Goal: Task Accomplishment & Management: Use online tool/utility

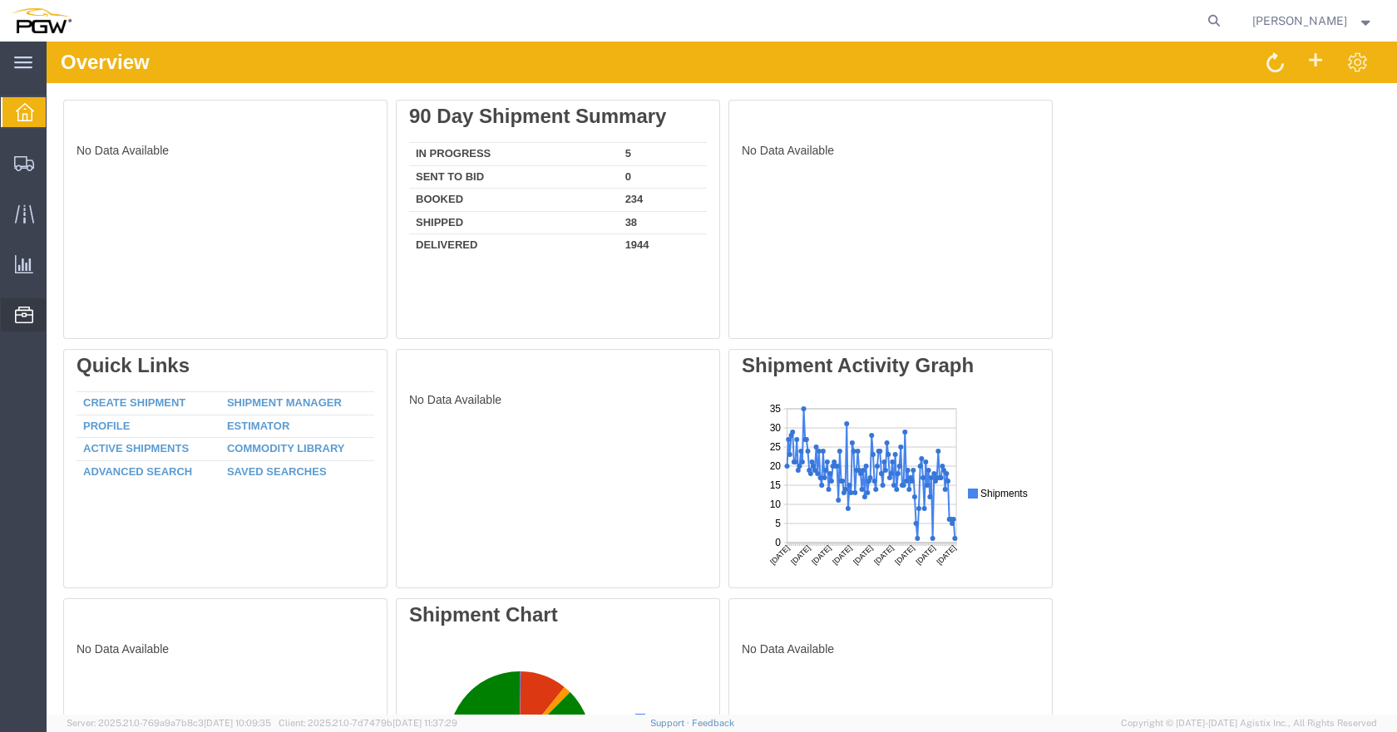
click at [0, 0] on span "Location Appointment" at bounding box center [0, 0] width 0 height 0
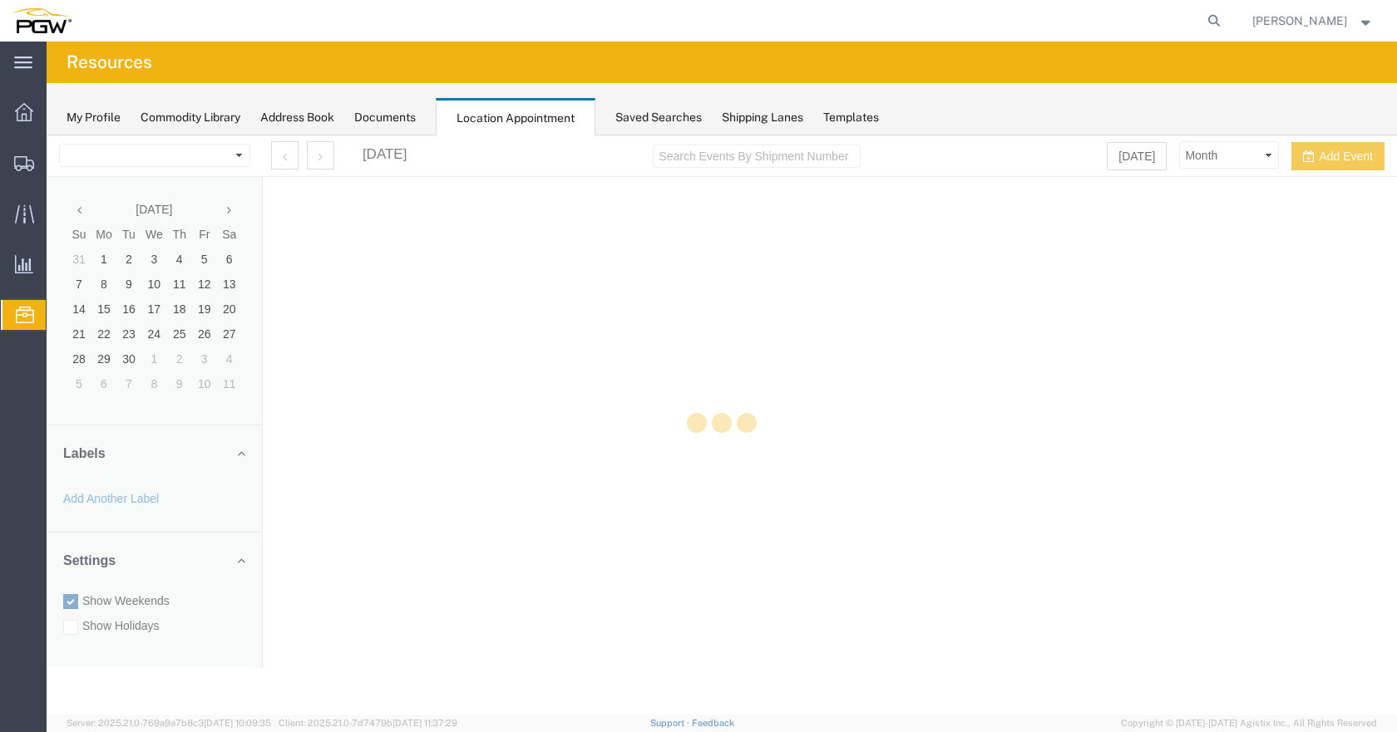
select select "28253"
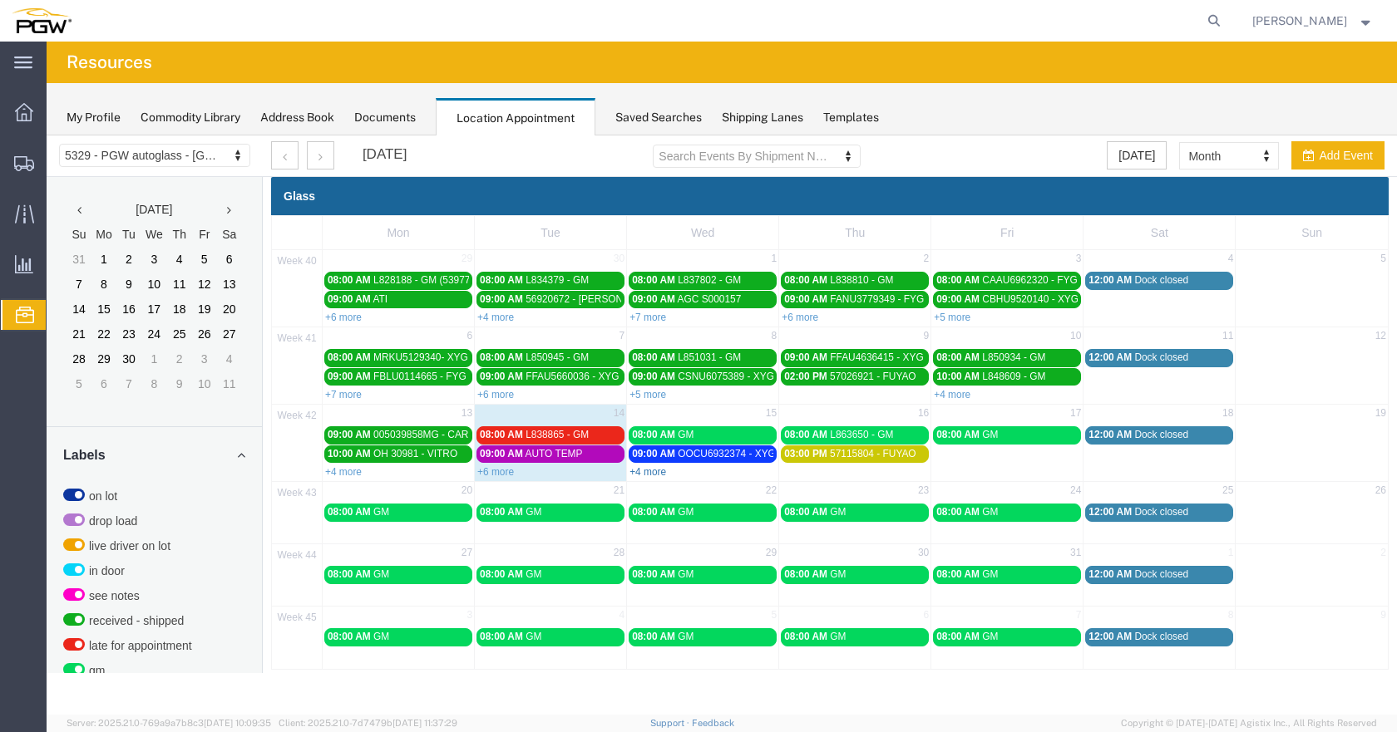
click at [647, 470] on link "+4 more" at bounding box center [647, 472] width 37 height 12
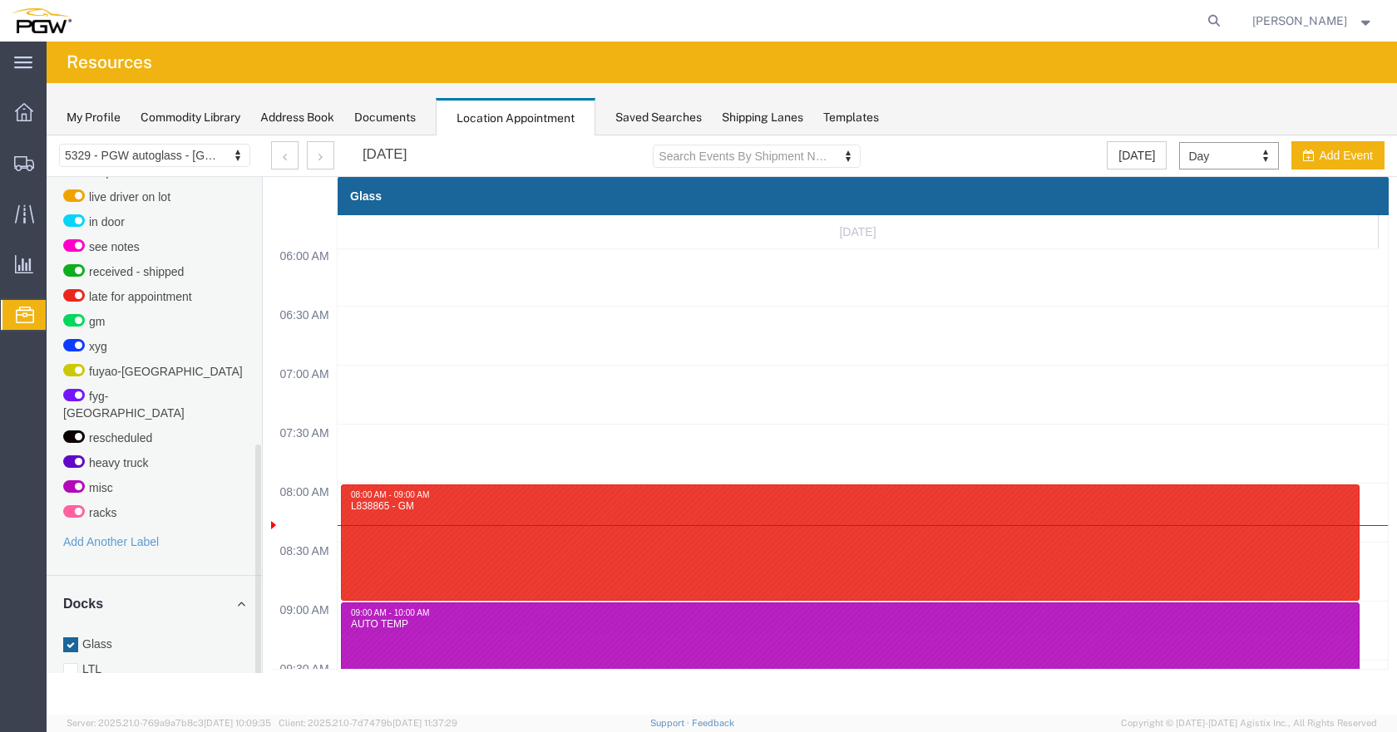
scroll to position [539, 0]
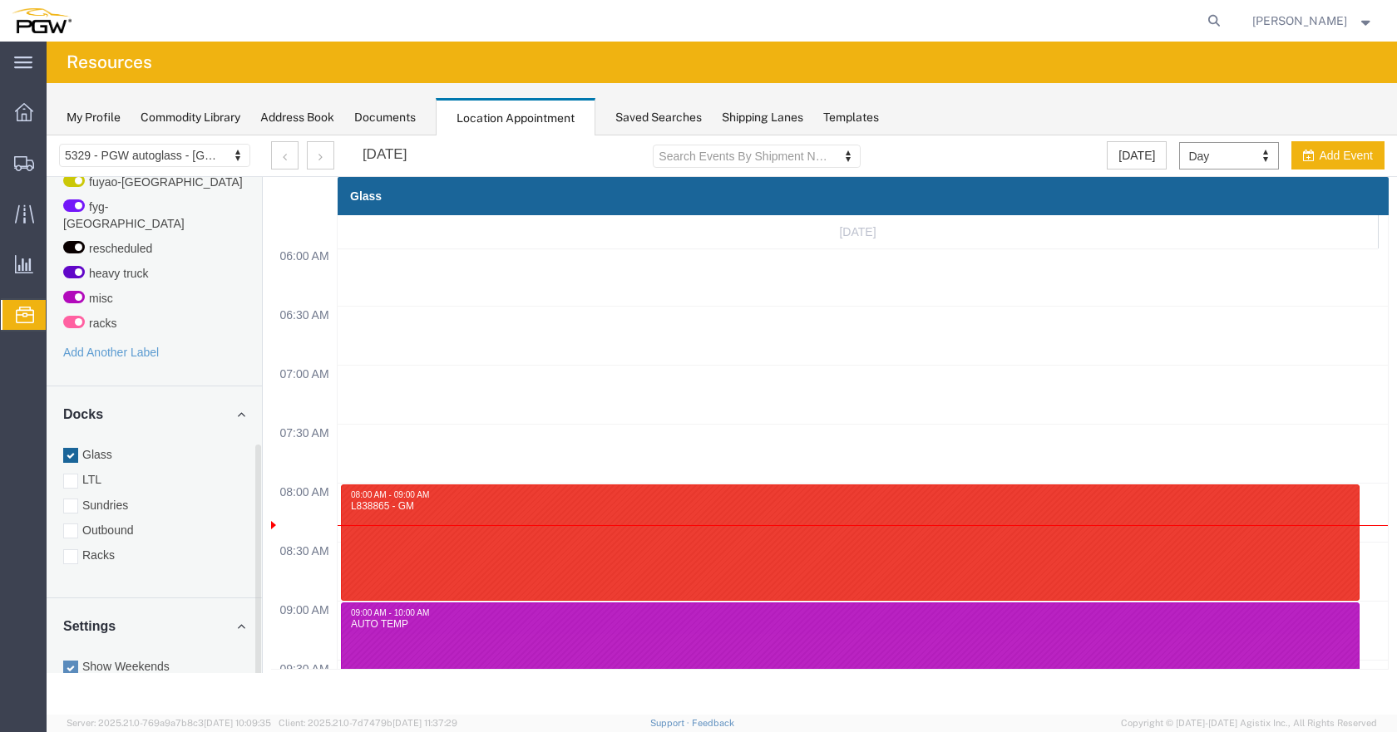
drag, startPoint x: 259, startPoint y: 270, endPoint x: 264, endPoint y: 624, distance: 353.4
click at [264, 619] on div "5329 - PGW autoglass - Chillicothe 5329 - PGW autoglass - [GEOGRAPHIC_DATA] [DA…" at bounding box center [722, 403] width 1350 height 535
click at [71, 448] on div at bounding box center [70, 455] width 15 height 15
click at [47, 136] on input "Glass" at bounding box center [47, 136] width 0 height 0
click at [64, 550] on div at bounding box center [70, 557] width 15 height 15
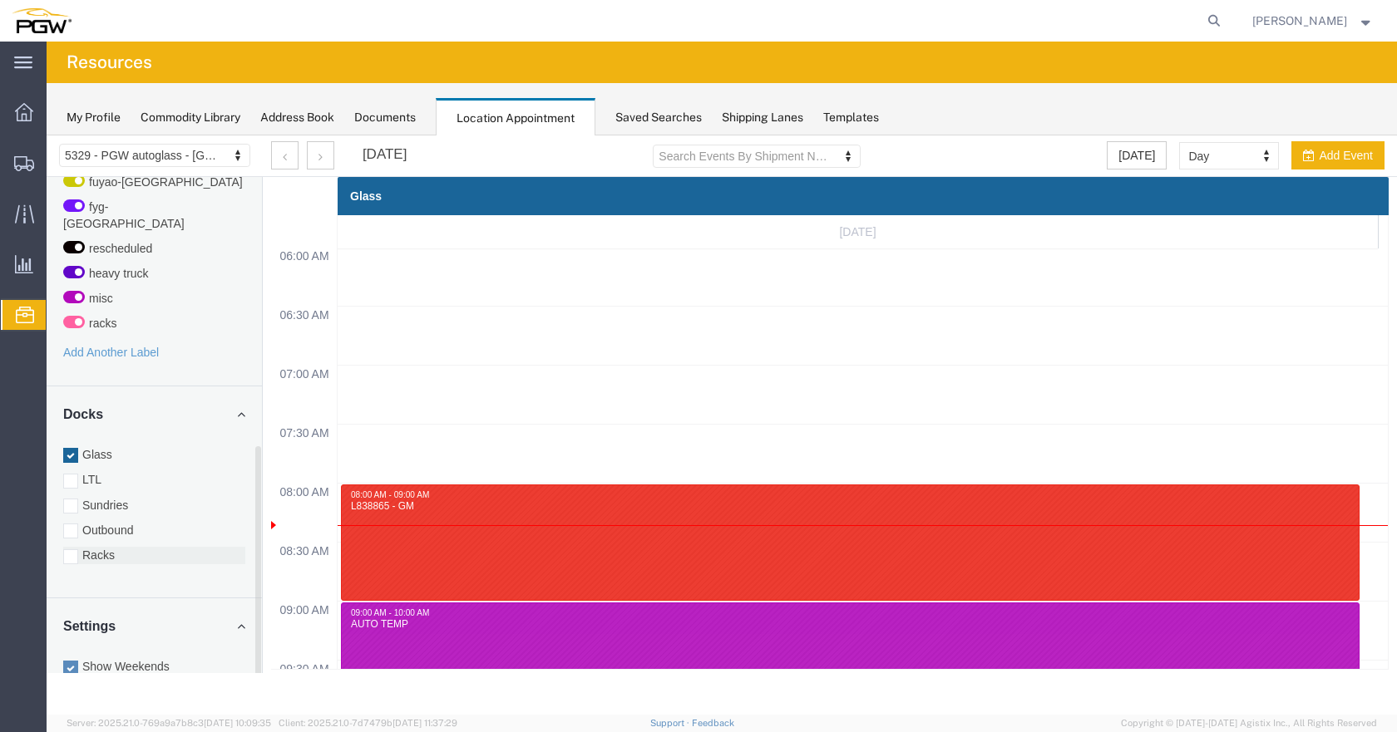
click at [47, 136] on input "Racks" at bounding box center [47, 136] width 0 height 0
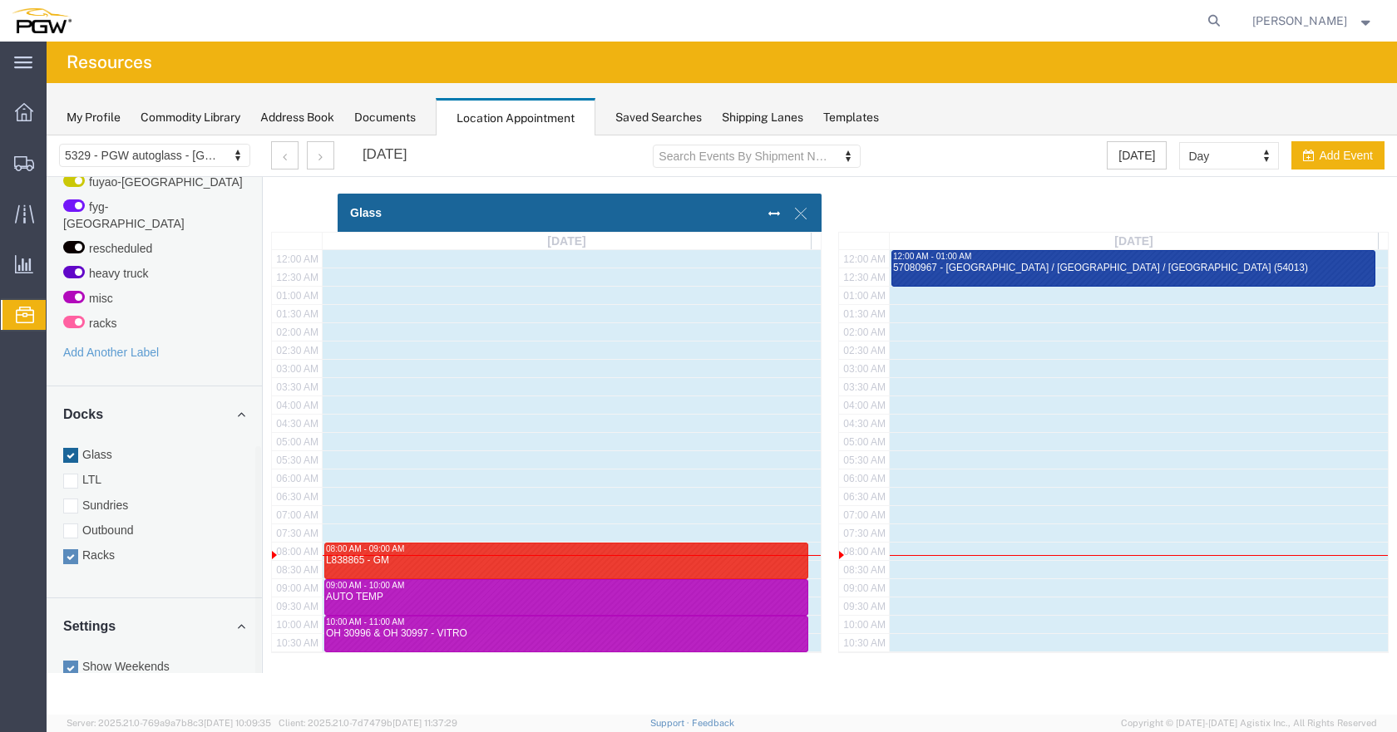
scroll to position [441, 0]
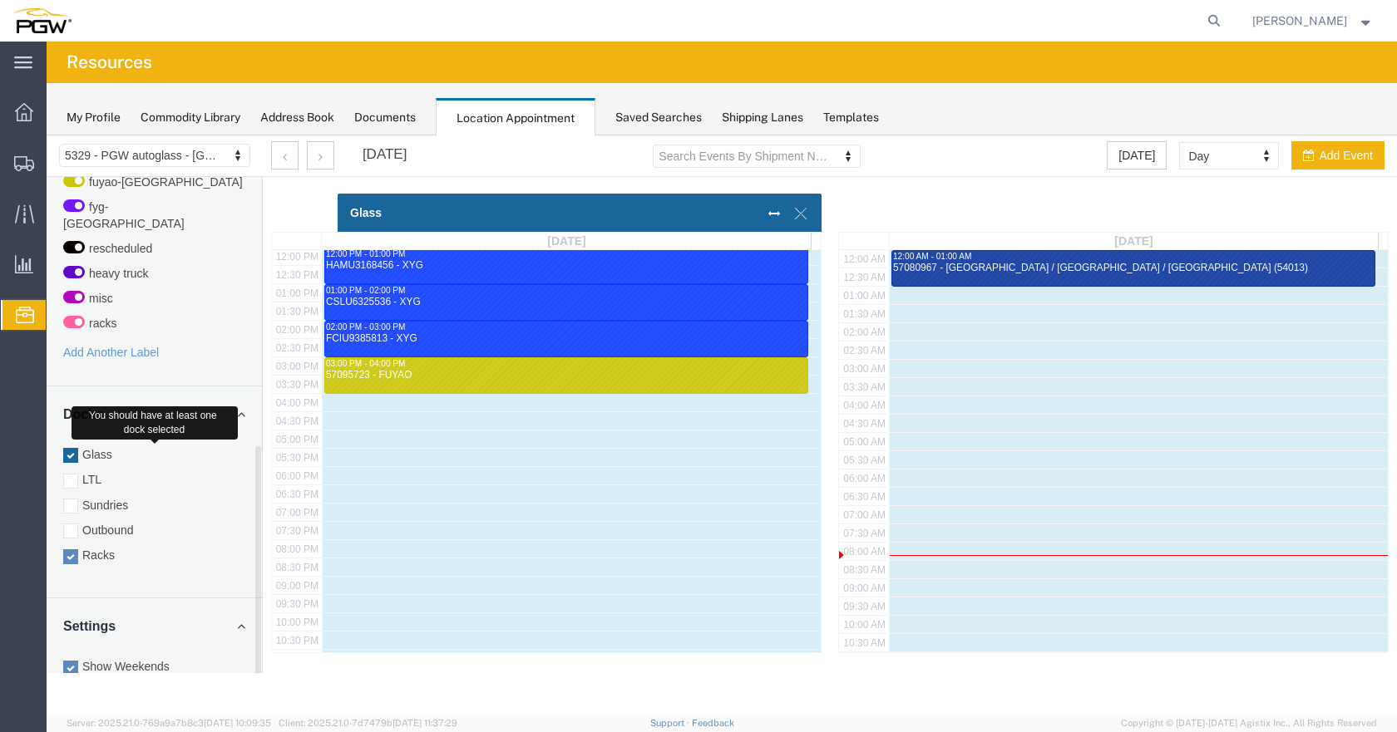
click at [72, 448] on div at bounding box center [70, 455] width 15 height 15
click at [47, 136] on input "Glass" at bounding box center [47, 136] width 0 height 0
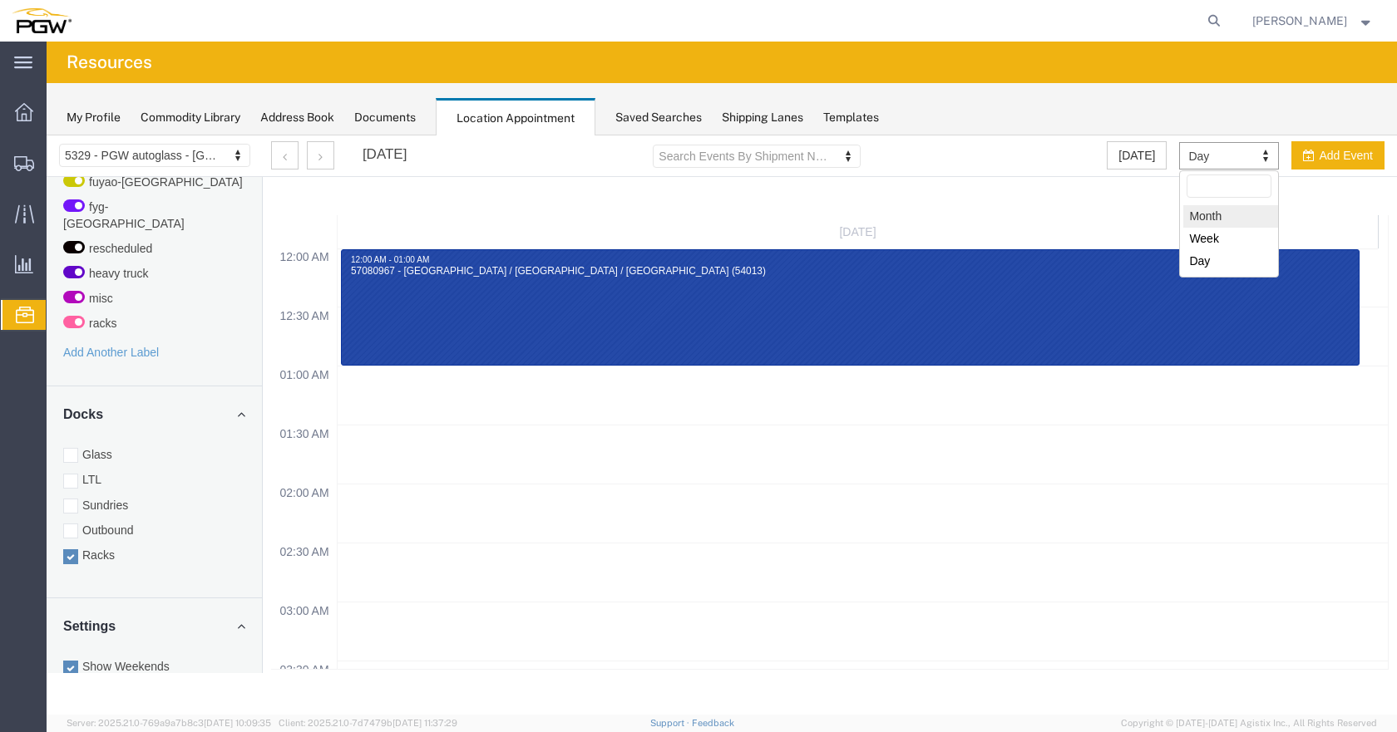
select select "month"
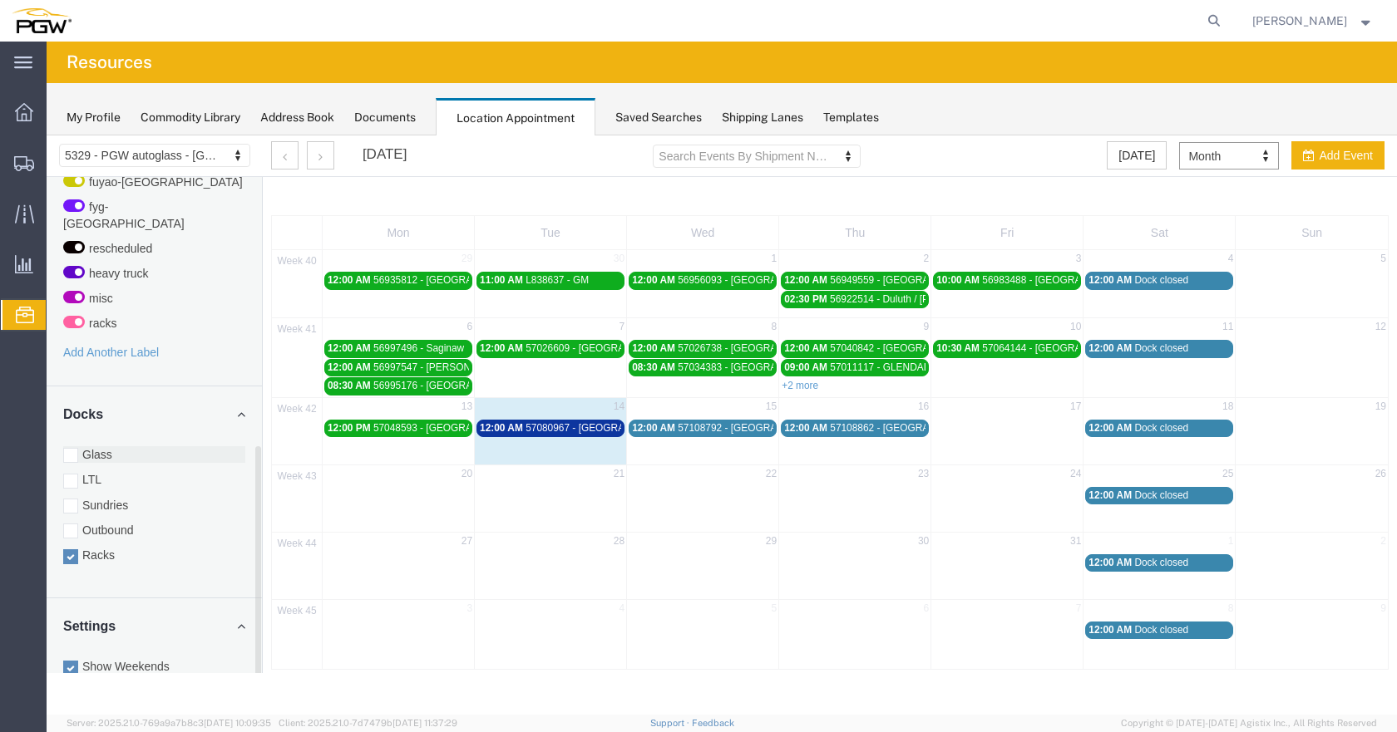
click at [67, 448] on div at bounding box center [70, 455] width 15 height 15
click at [47, 136] on input "Glass" at bounding box center [47, 136] width 0 height 0
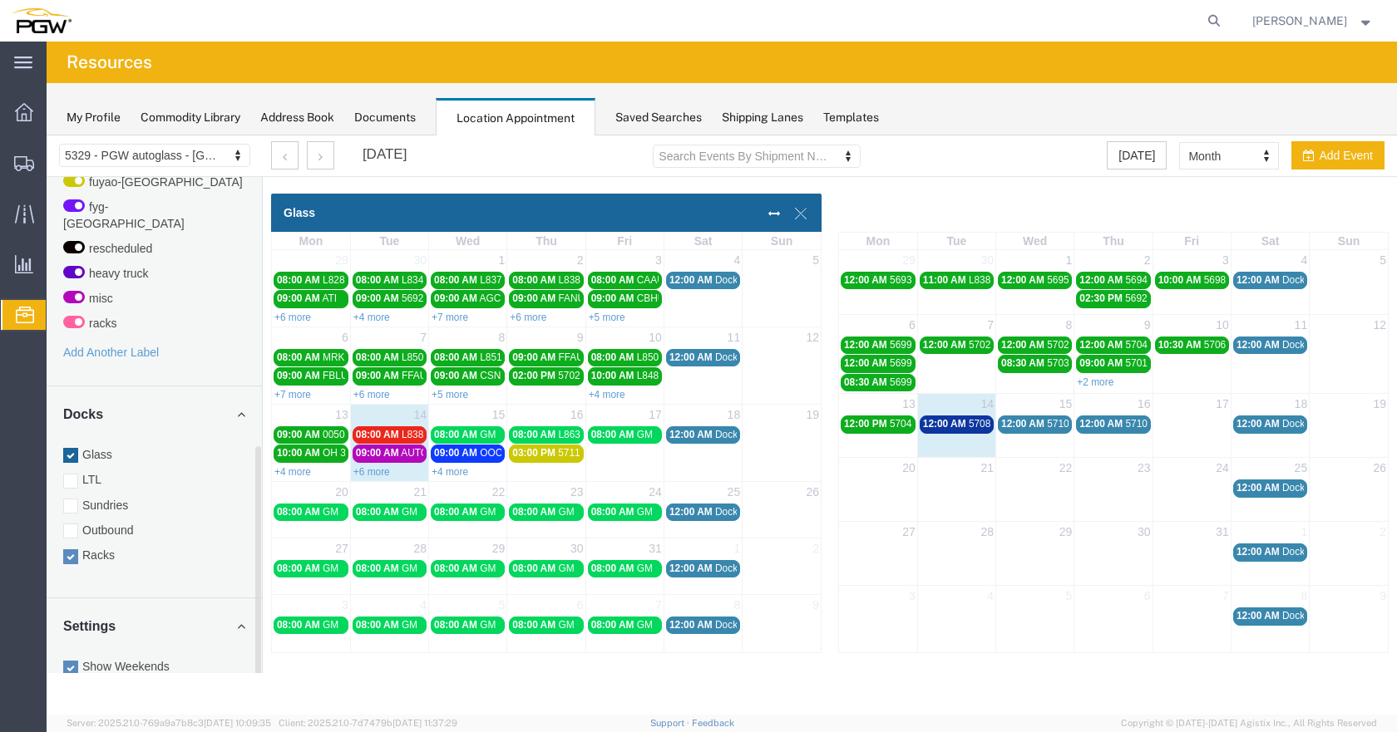
click at [65, 550] on div at bounding box center [70, 557] width 15 height 15
click at [47, 136] on input "Racks" at bounding box center [47, 136] width 0 height 0
